Goal: Task Accomplishment & Management: Use online tool/utility

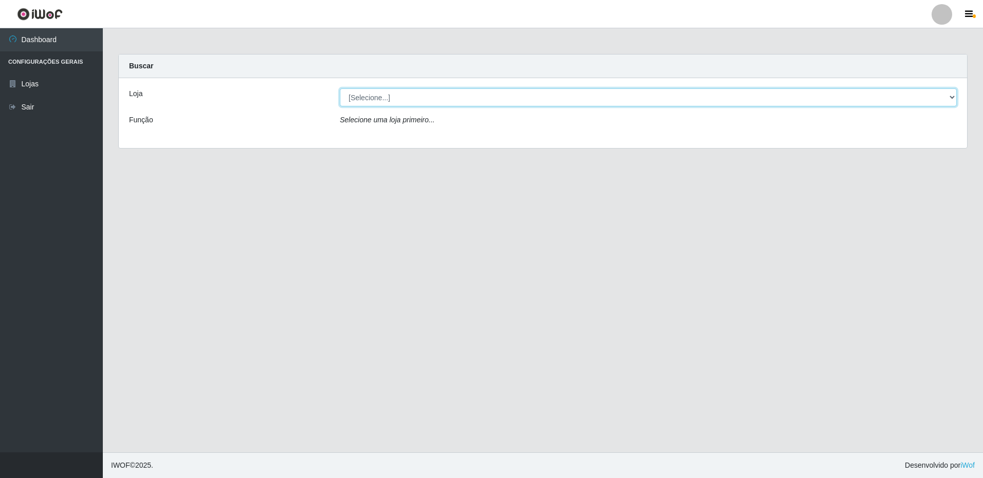
click at [949, 98] on select "[Selecione...] Extrabom - Loja 16 [GEOGRAPHIC_DATA]" at bounding box center [648, 97] width 617 height 18
select select "450"
click at [340, 88] on select "[Selecione...] Extrabom - Loja 16 [GEOGRAPHIC_DATA]" at bounding box center [648, 97] width 617 height 18
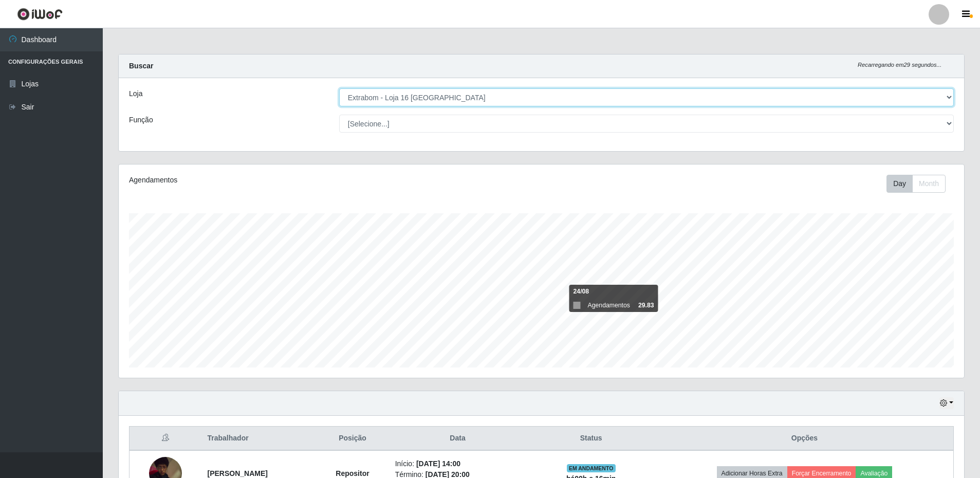
scroll to position [205, 0]
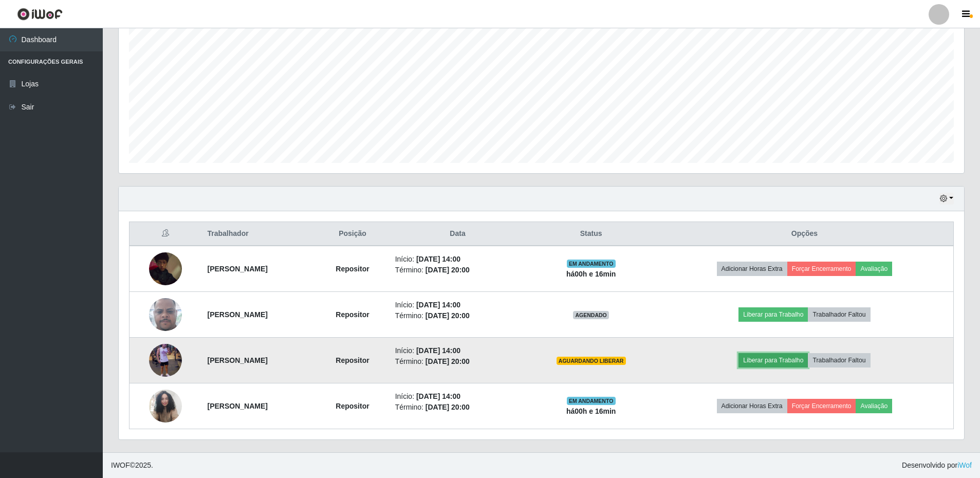
click at [786, 365] on button "Liberar para Trabalho" at bounding box center [772, 360] width 69 height 14
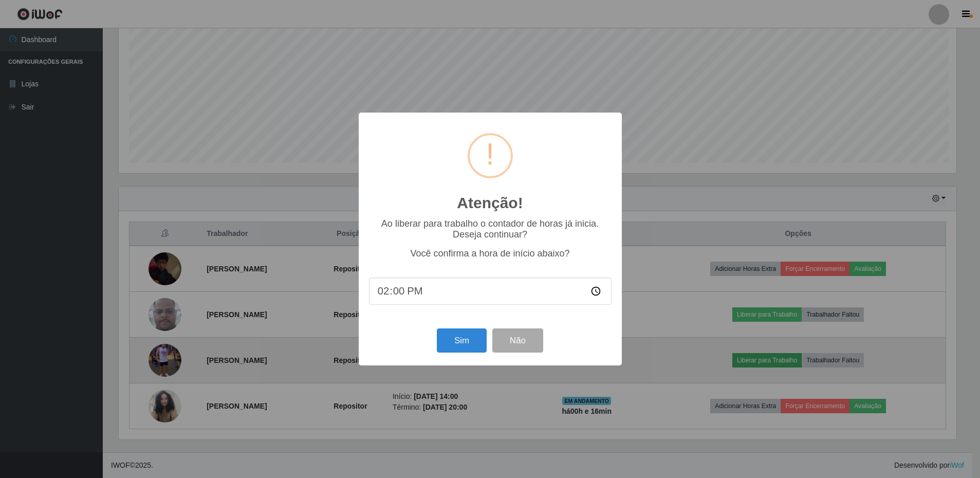
scroll to position [213, 840]
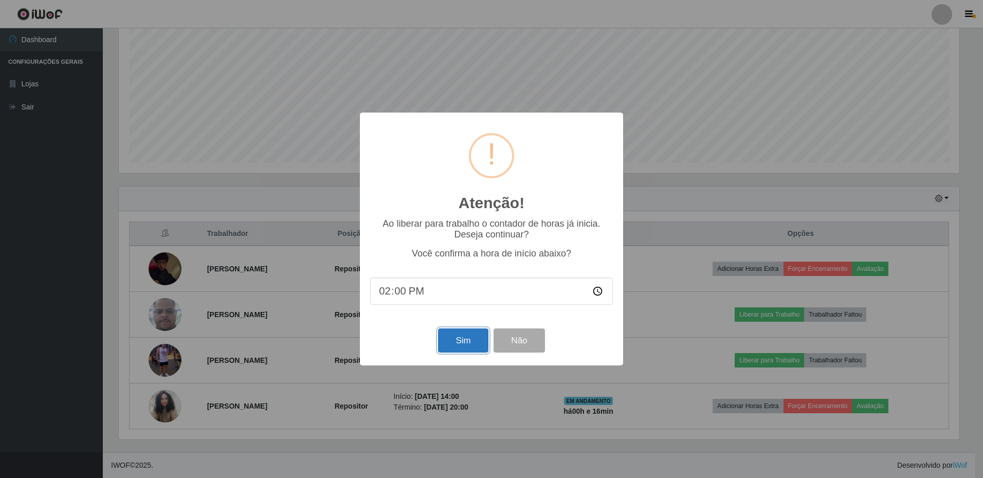
click at [453, 343] on button "Sim" at bounding box center [463, 340] width 50 height 24
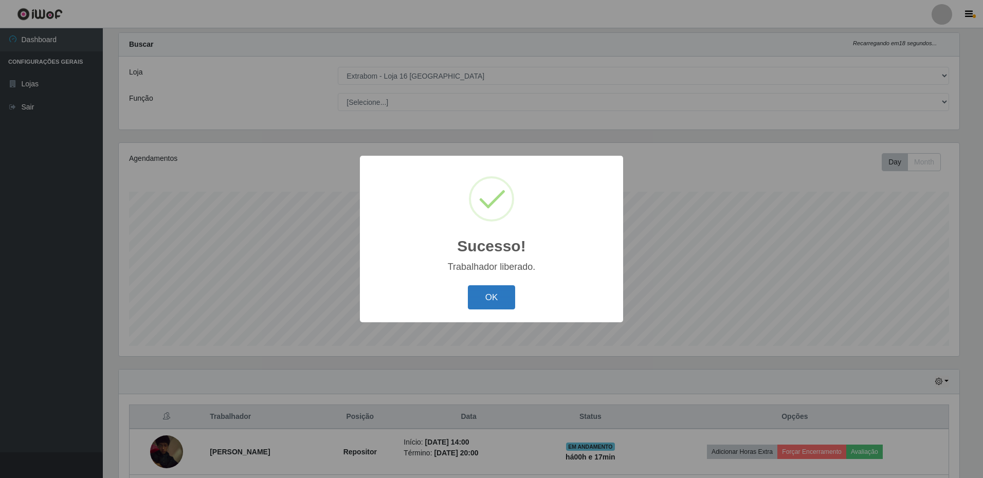
click at [486, 295] on button "OK" at bounding box center [492, 297] width 48 height 24
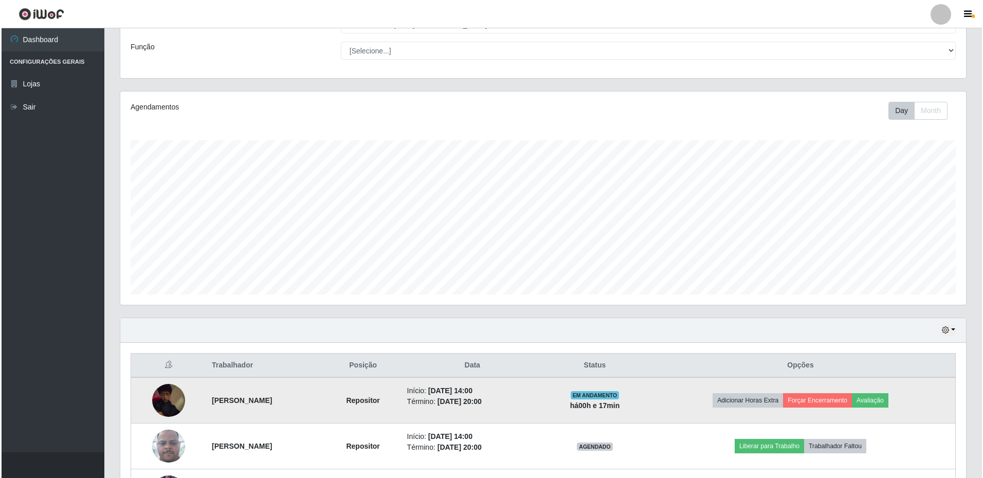
scroll to position [176, 0]
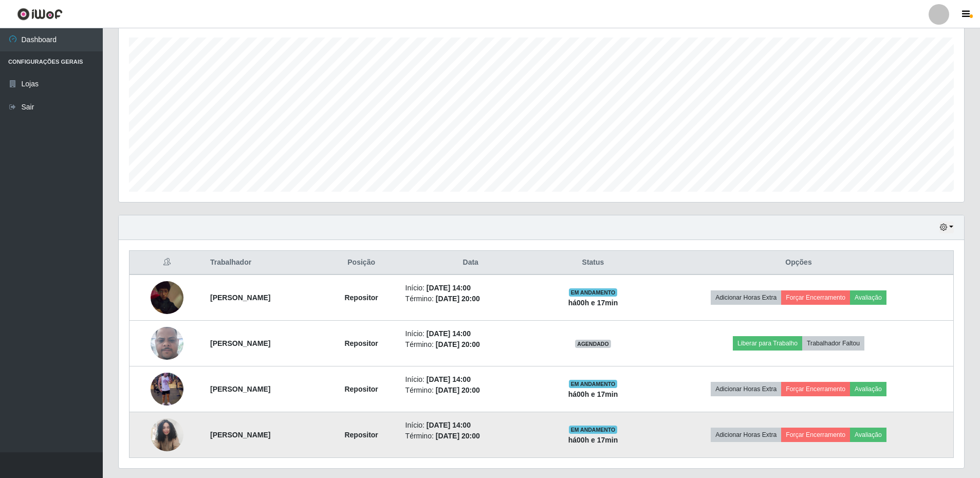
click at [169, 431] on img at bounding box center [167, 435] width 33 height 44
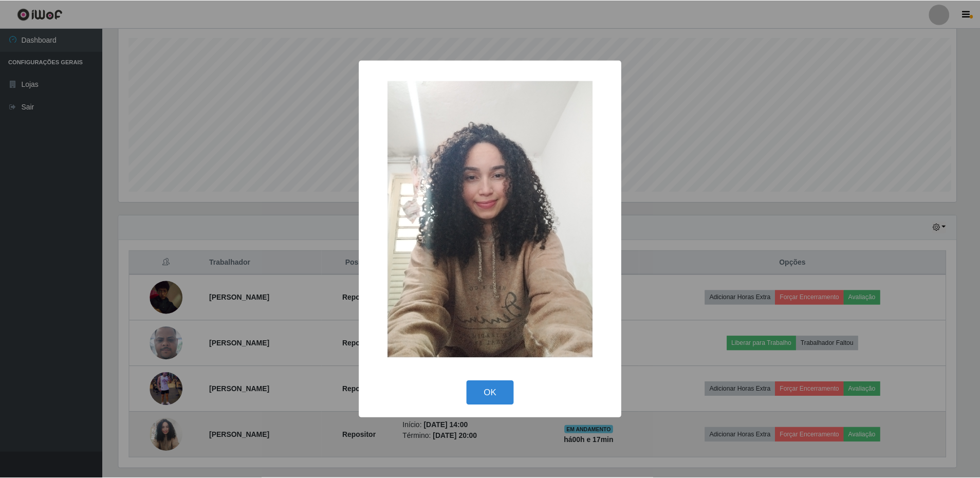
scroll to position [213, 840]
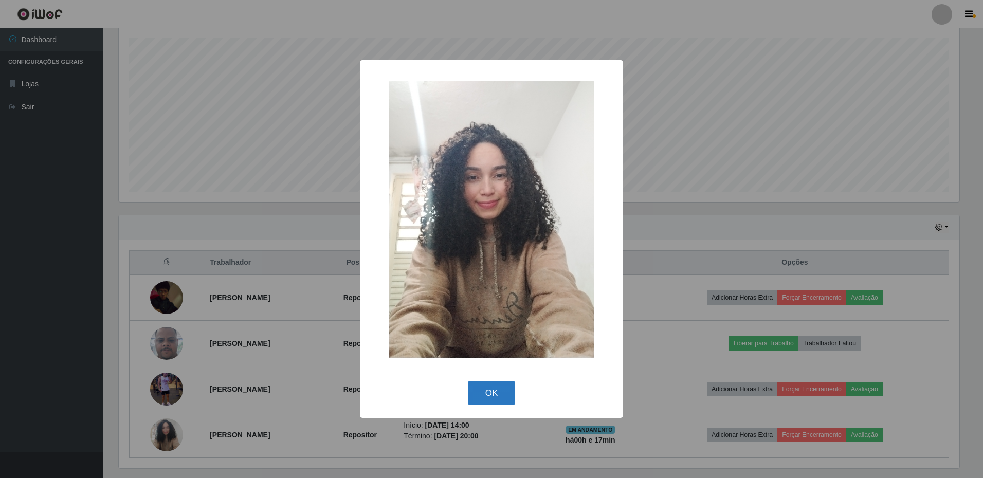
click at [504, 389] on button "OK" at bounding box center [492, 393] width 48 height 24
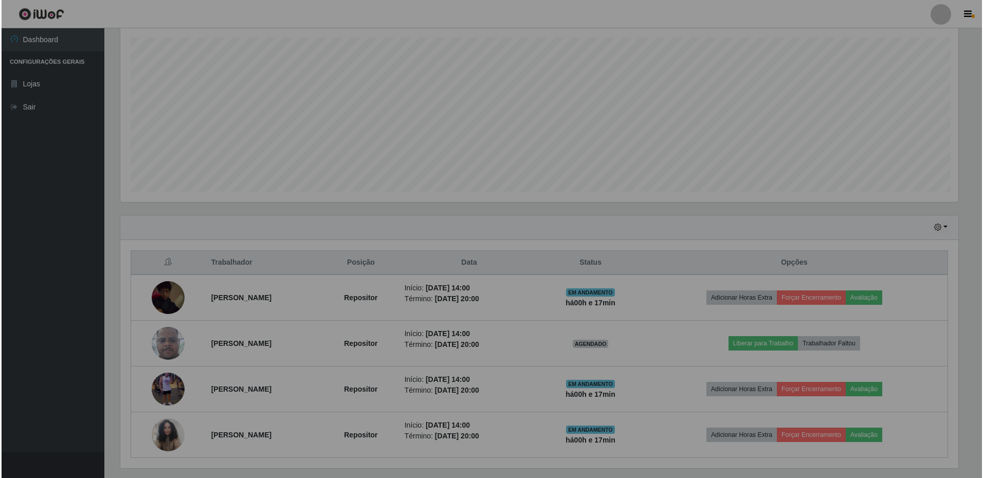
scroll to position [213, 845]
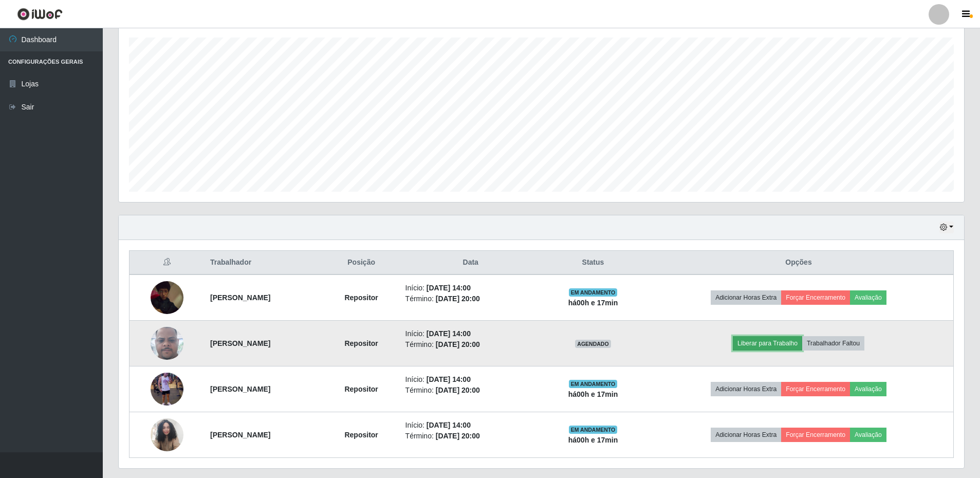
click at [769, 343] on button "Liberar para Trabalho" at bounding box center [767, 343] width 69 height 14
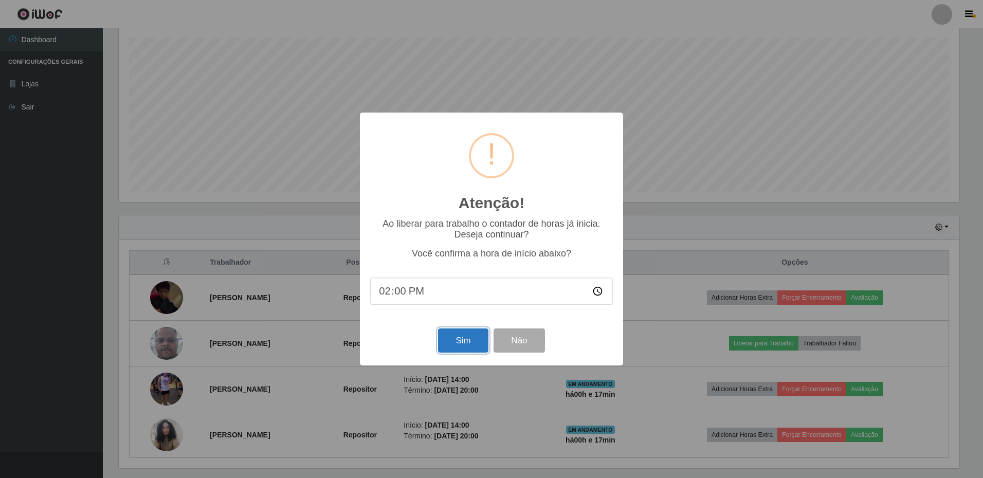
click at [478, 347] on button "Sim" at bounding box center [463, 340] width 50 height 24
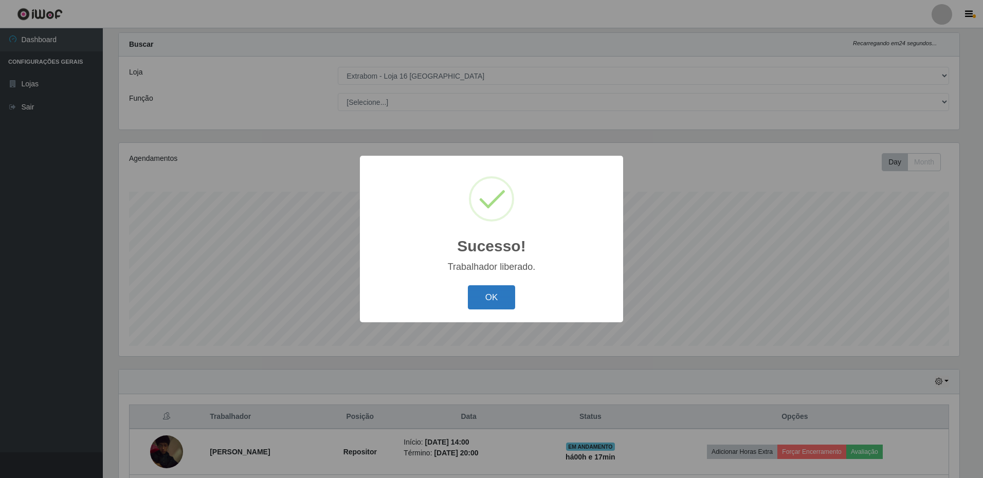
click at [482, 301] on button "OK" at bounding box center [492, 297] width 48 height 24
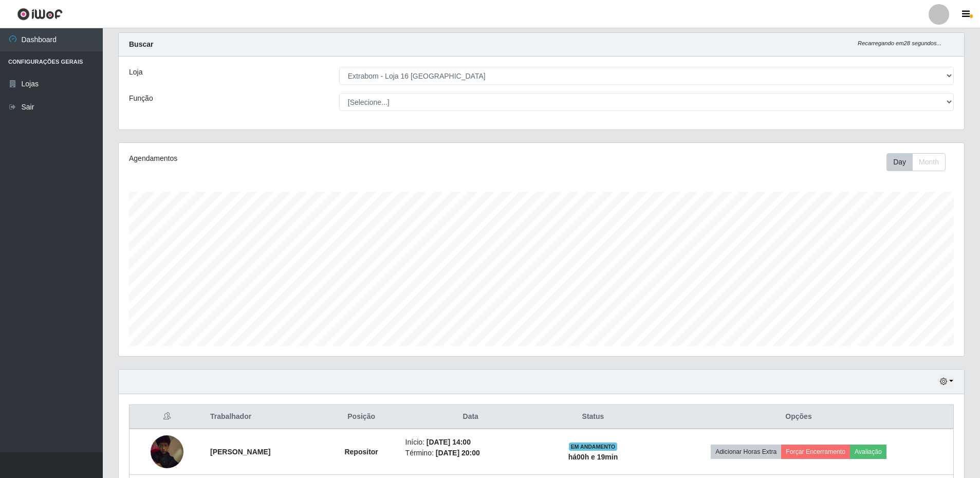
scroll to position [205, 0]
